Goal: Task Accomplishment & Management: Manage account settings

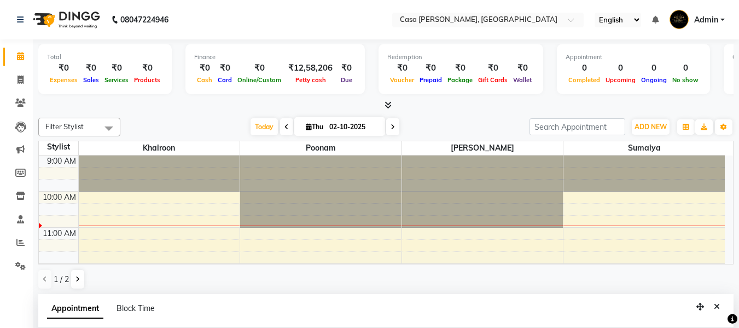
select select "10554"
select select "750"
select select "tentative"
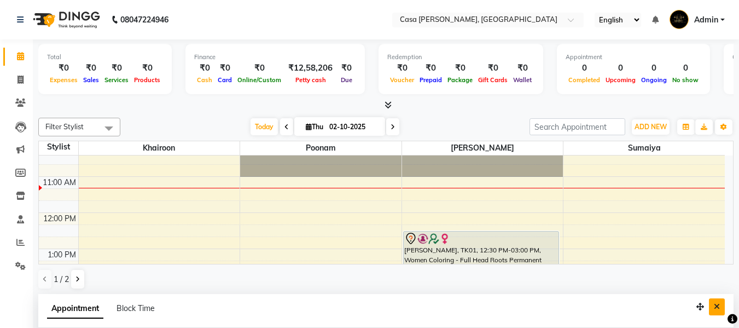
click at [717, 305] on icon "Close" at bounding box center [717, 306] width 6 height 8
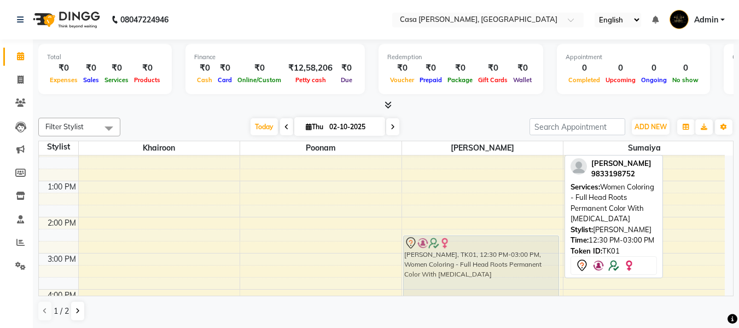
scroll to position [119, 0]
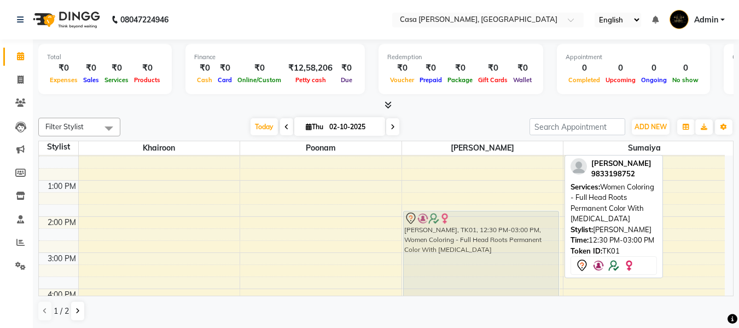
drag, startPoint x: 529, startPoint y: 224, endPoint x: 512, endPoint y: 241, distance: 24.0
click at [512, 241] on div "[PERSON_NAME], TK01, 12:30 PM-03:00 PM, Women Coloring - Full Head Roots Perman…" at bounding box center [482, 306] width 161 height 541
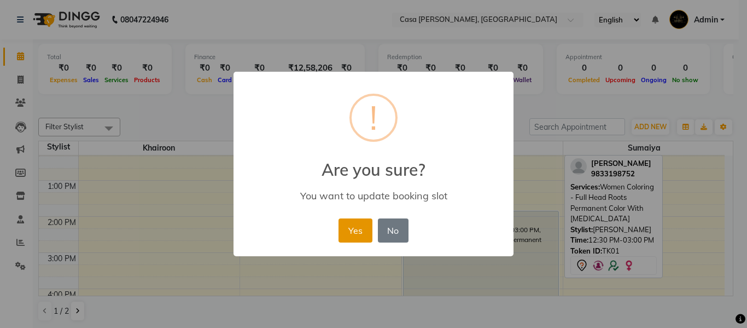
click at [350, 235] on button "Yes" at bounding box center [355, 230] width 33 height 24
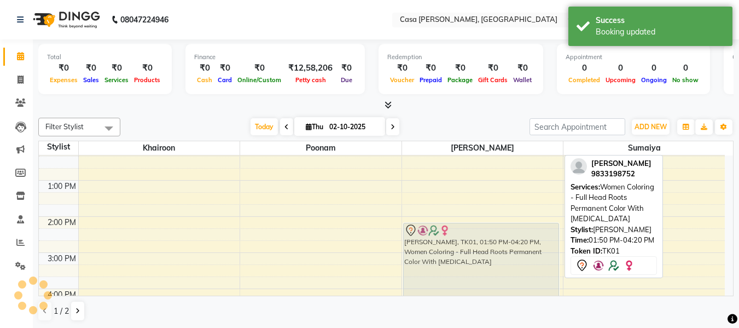
drag, startPoint x: 444, startPoint y: 245, endPoint x: 444, endPoint y: 258, distance: 13.1
click at [444, 258] on div "[PERSON_NAME], TK01, 01:50 PM-04:20 PM, Women Coloring - Full Head Roots Perman…" at bounding box center [482, 306] width 161 height 541
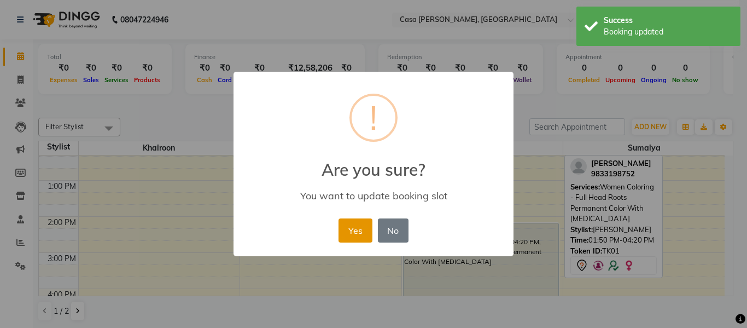
click at [364, 236] on button "Yes" at bounding box center [355, 230] width 33 height 24
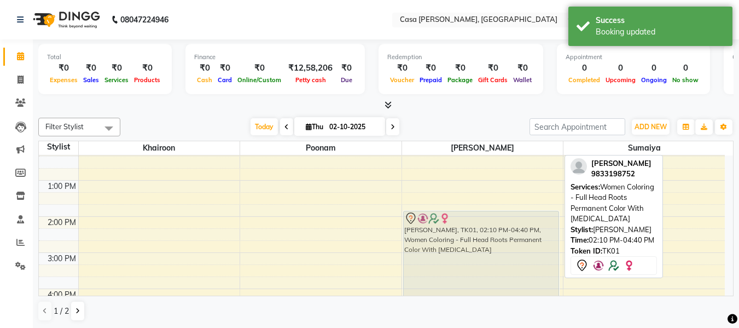
drag, startPoint x: 482, startPoint y: 245, endPoint x: 481, endPoint y: 237, distance: 8.2
click at [481, 237] on div "[PERSON_NAME], TK01, 02:10 PM-04:40 PM, Women Coloring - Full Head Roots Perman…" at bounding box center [482, 306] width 161 height 541
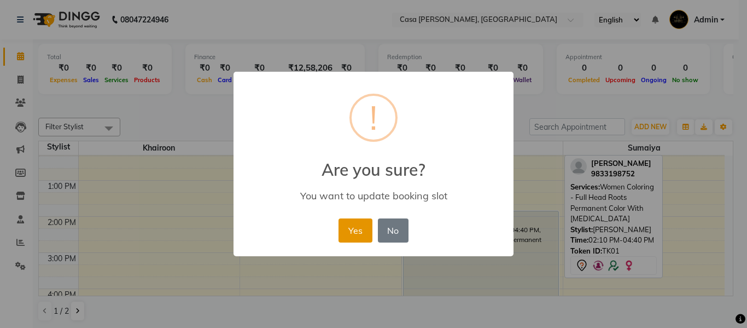
click at [342, 234] on button "Yes" at bounding box center [355, 230] width 33 height 24
